Goal: Information Seeking & Learning: Check status

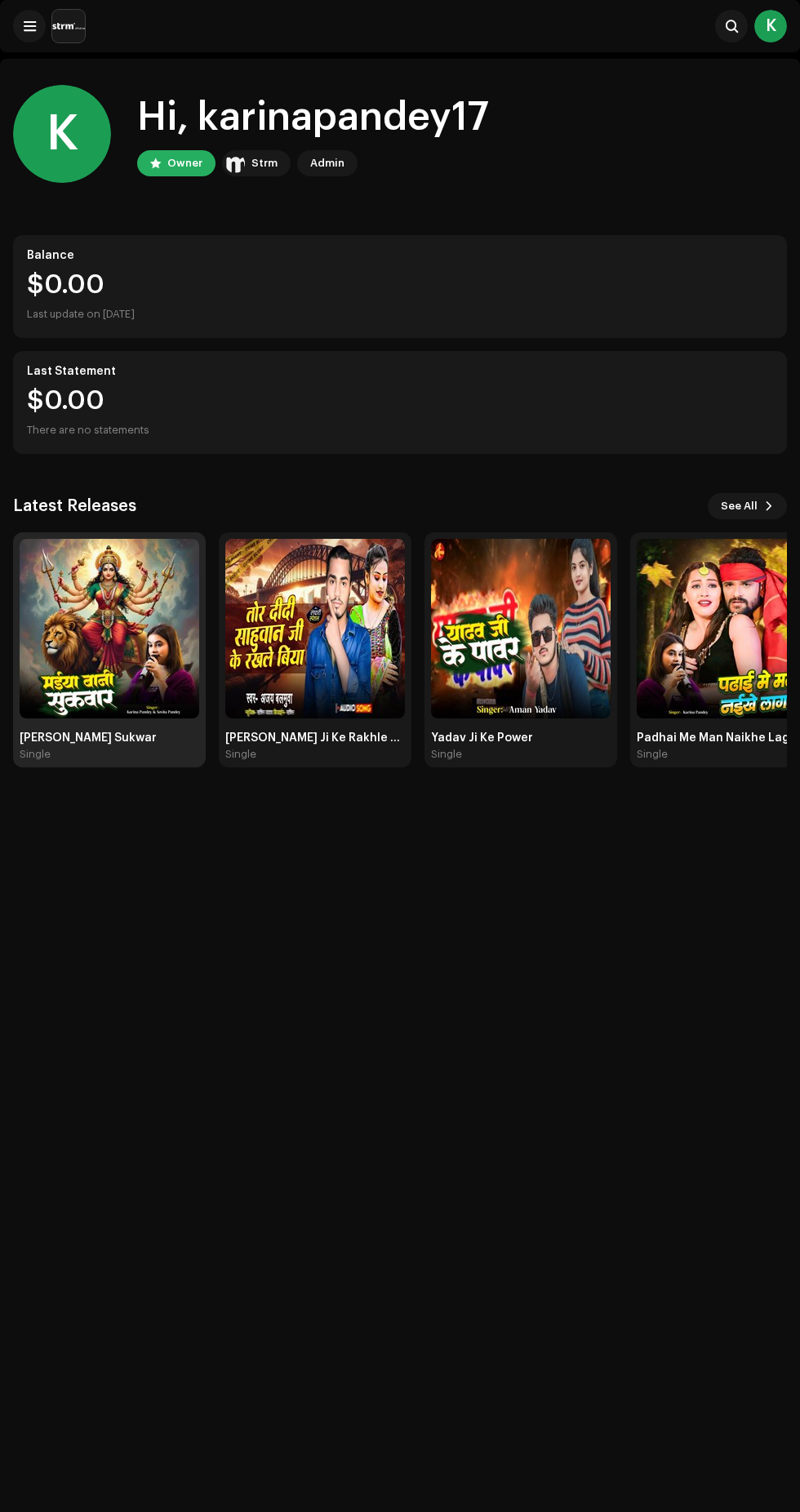
click at [80, 622] on img at bounding box center [109, 629] width 180 height 180
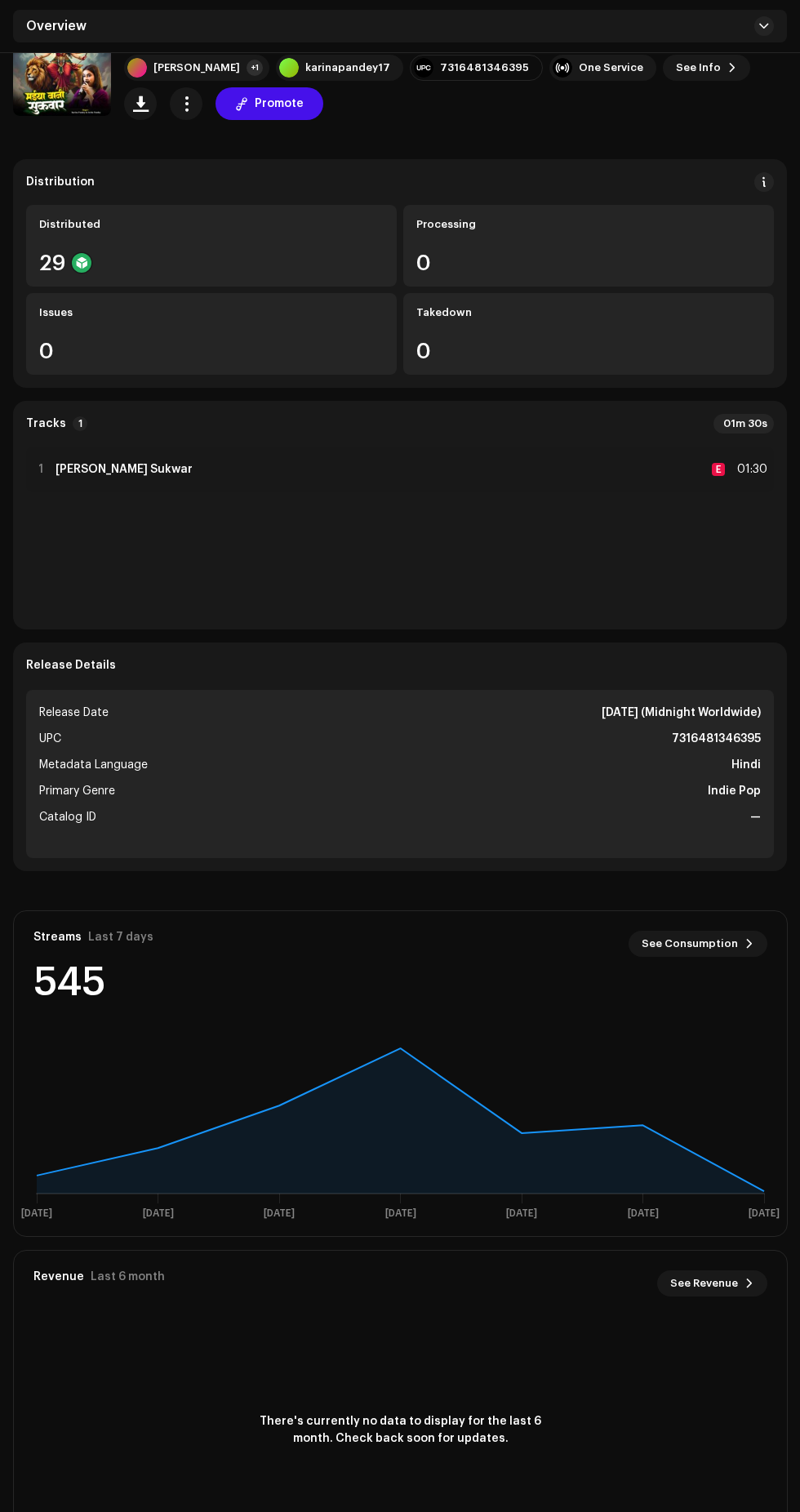
scroll to position [111, 0]
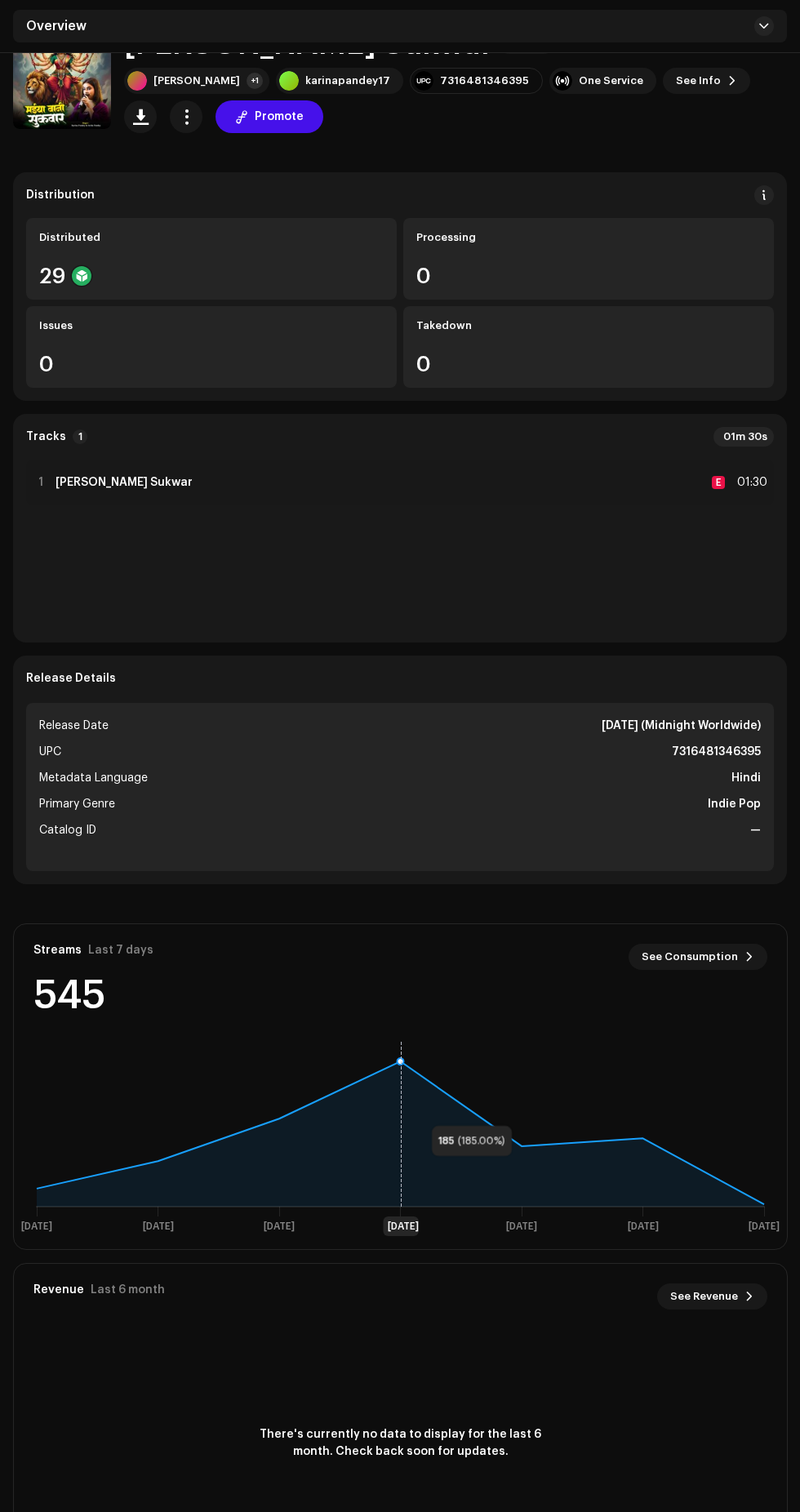
click at [415, 1109] on icon at bounding box center [400, 1134] width 727 height 146
